Goal: Information Seeking & Learning: Learn about a topic

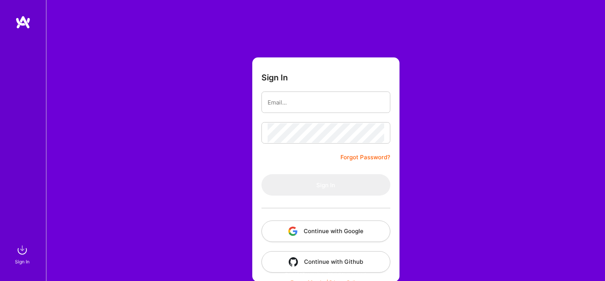
click at [318, 235] on button "Continue with Google" at bounding box center [325, 231] width 129 height 21
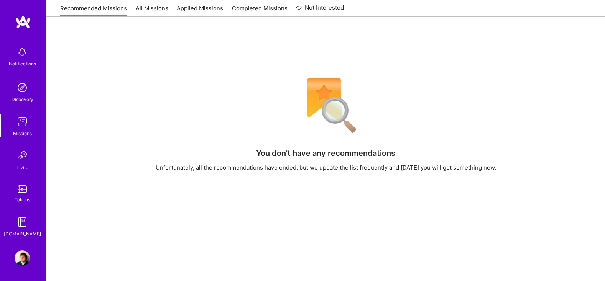
scroll to position [2, 0]
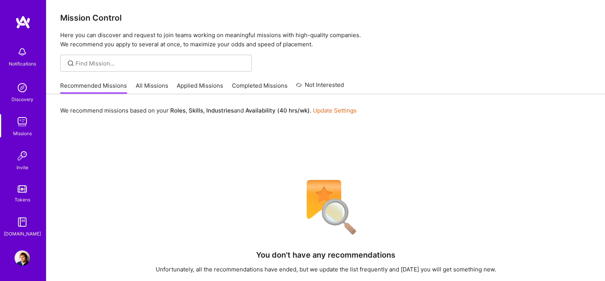
click at [149, 86] on link "All Missions" at bounding box center [152, 88] width 33 height 13
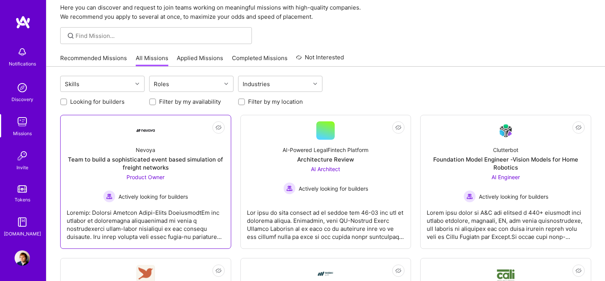
scroll to position [64, 0]
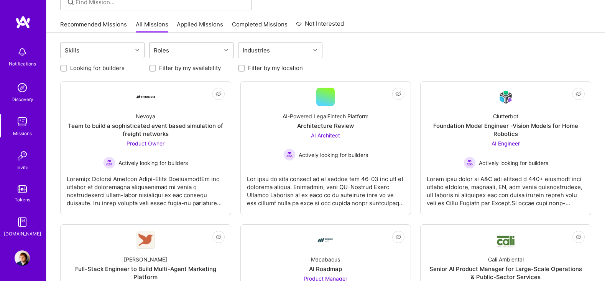
click at [202, 49] on div "Roles" at bounding box center [185, 50] width 72 height 15
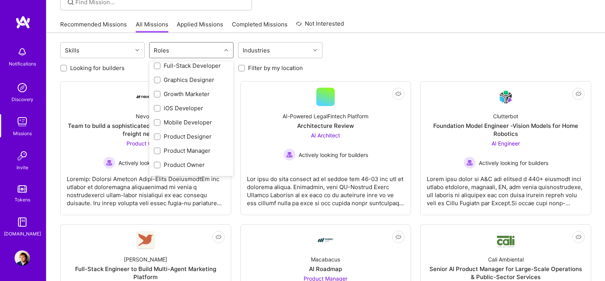
scroll to position [192, 0]
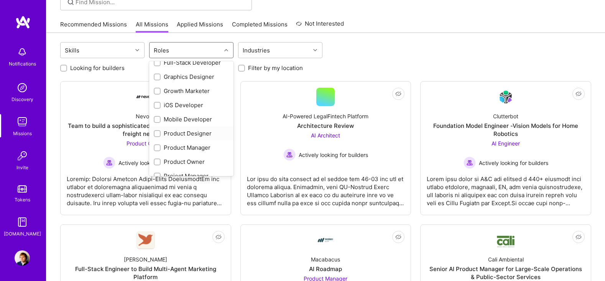
click at [155, 134] on input "checkbox" at bounding box center [157, 133] width 5 height 5
checkbox input "true"
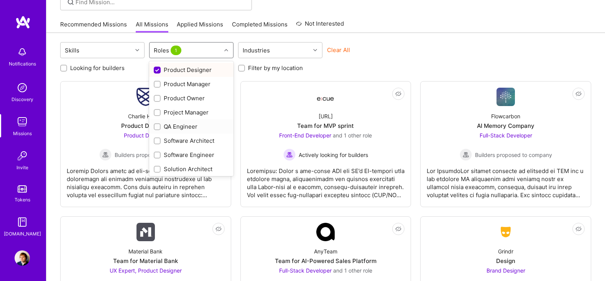
scroll to position [271, 0]
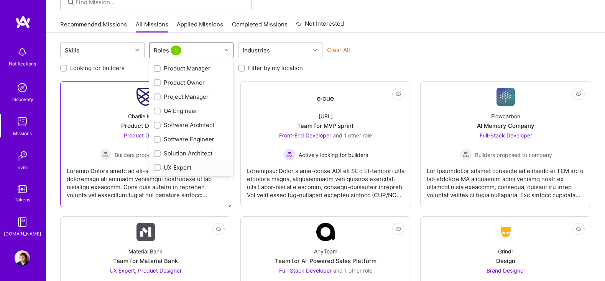
click at [158, 170] on div at bounding box center [157, 167] width 7 height 7
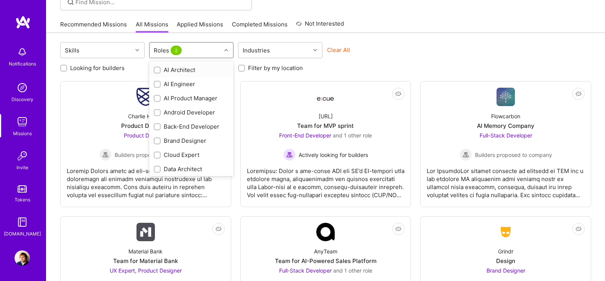
click at [227, 49] on icon at bounding box center [226, 50] width 4 height 4
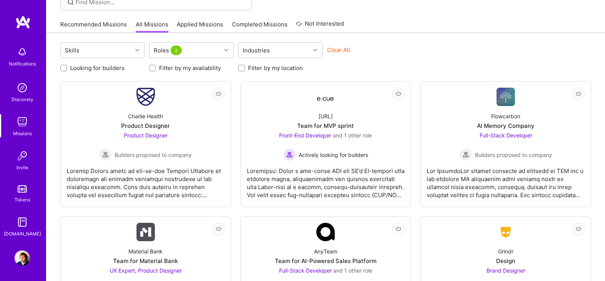
click at [406, 61] on div "Looking for builders Filter by my availability Filter by my location" at bounding box center [325, 66] width 531 height 12
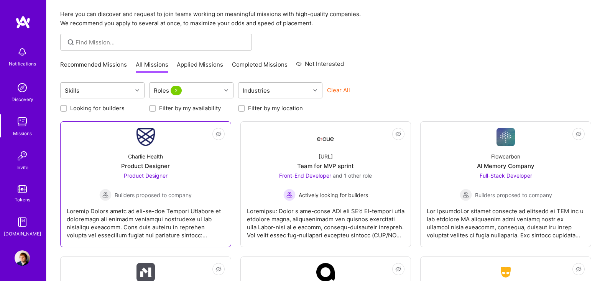
scroll to position [22, 0]
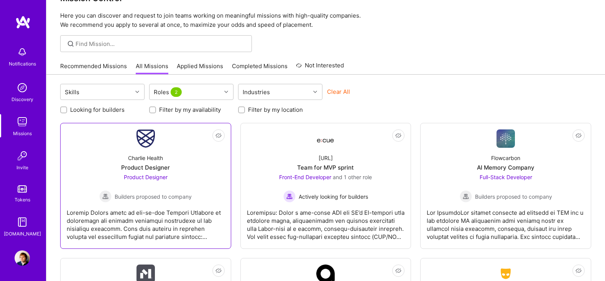
click at [193, 159] on div "Charlie Health Product Designer Product Designer Builders proposed to company" at bounding box center [146, 175] width 158 height 55
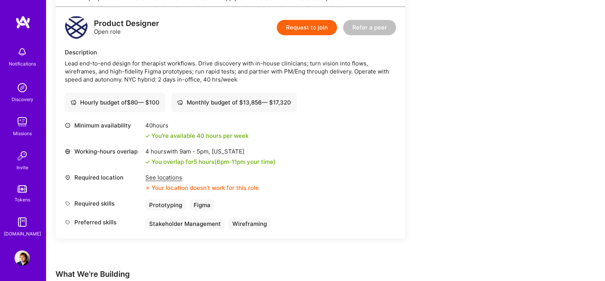
scroll to position [192, 0]
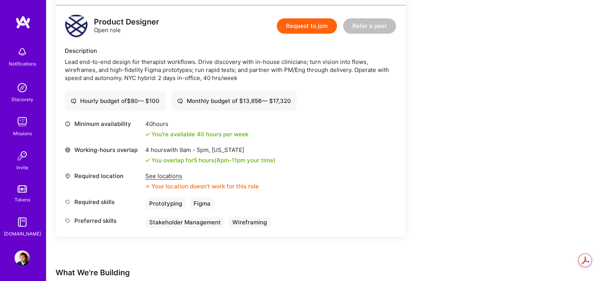
click at [174, 177] on div "See locations" at bounding box center [201, 176] width 113 height 8
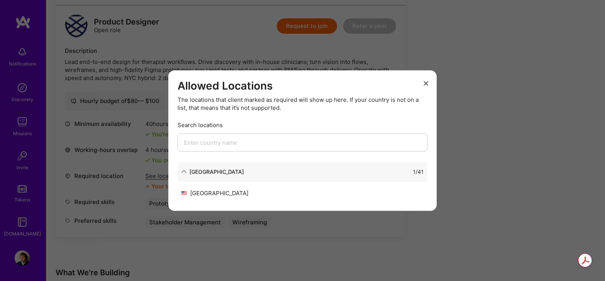
click at [244, 175] on div "1 / 41" at bounding box center [334, 171] width 180 height 8
click at [243, 144] on input "modal" at bounding box center [302, 142] width 250 height 18
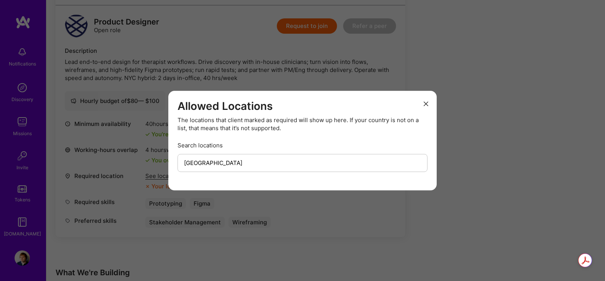
click at [210, 165] on input "[GEOGRAPHIC_DATA]" at bounding box center [302, 163] width 250 height 18
click at [250, 164] on input "[GEOGRAPHIC_DATA]" at bounding box center [302, 163] width 250 height 18
type input "P"
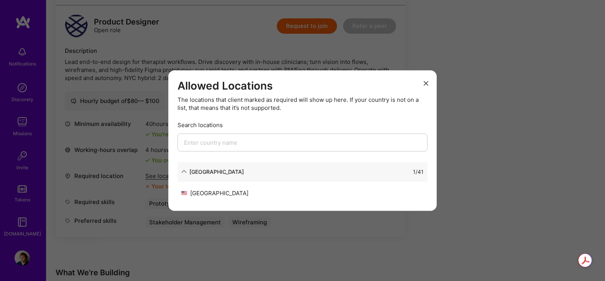
click at [187, 172] on div "[GEOGRAPHIC_DATA]" at bounding box center [212, 171] width 62 height 8
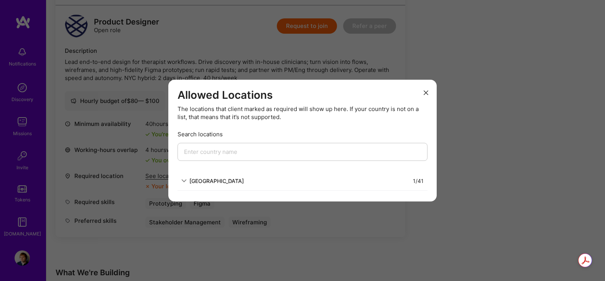
click at [187, 179] on div "[GEOGRAPHIC_DATA]" at bounding box center [212, 181] width 62 height 8
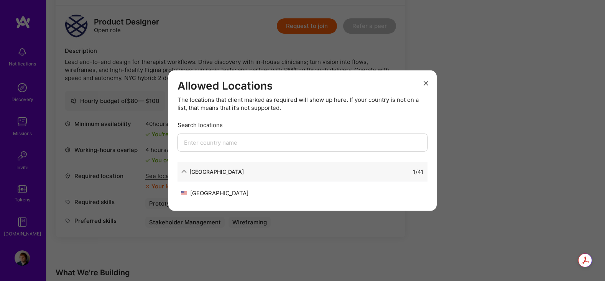
click at [223, 193] on div "[GEOGRAPHIC_DATA]" at bounding box center [241, 193] width 121 height 8
click at [565, 136] on div "Allowed Locations The locations that client marked as required will show up her…" at bounding box center [302, 140] width 605 height 281
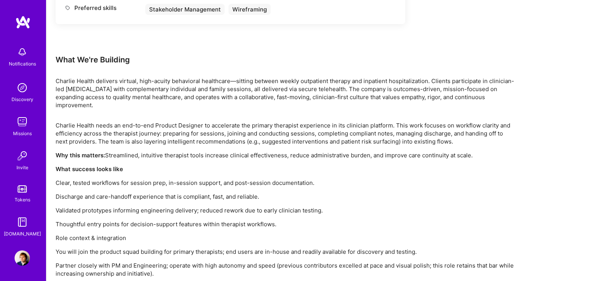
scroll to position [425, 0]
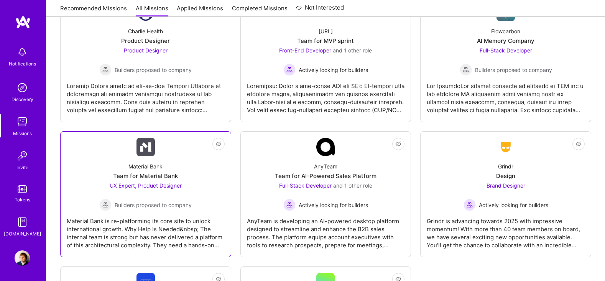
scroll to position [149, 0]
click at [156, 173] on div "Team for Material Bank" at bounding box center [145, 175] width 65 height 8
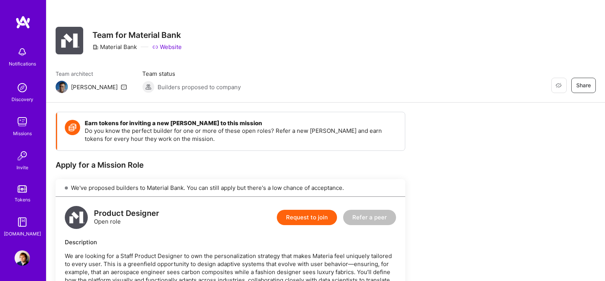
click at [169, 45] on link "Website" at bounding box center [167, 47] width 30 height 8
